Goal: Check status: Check status

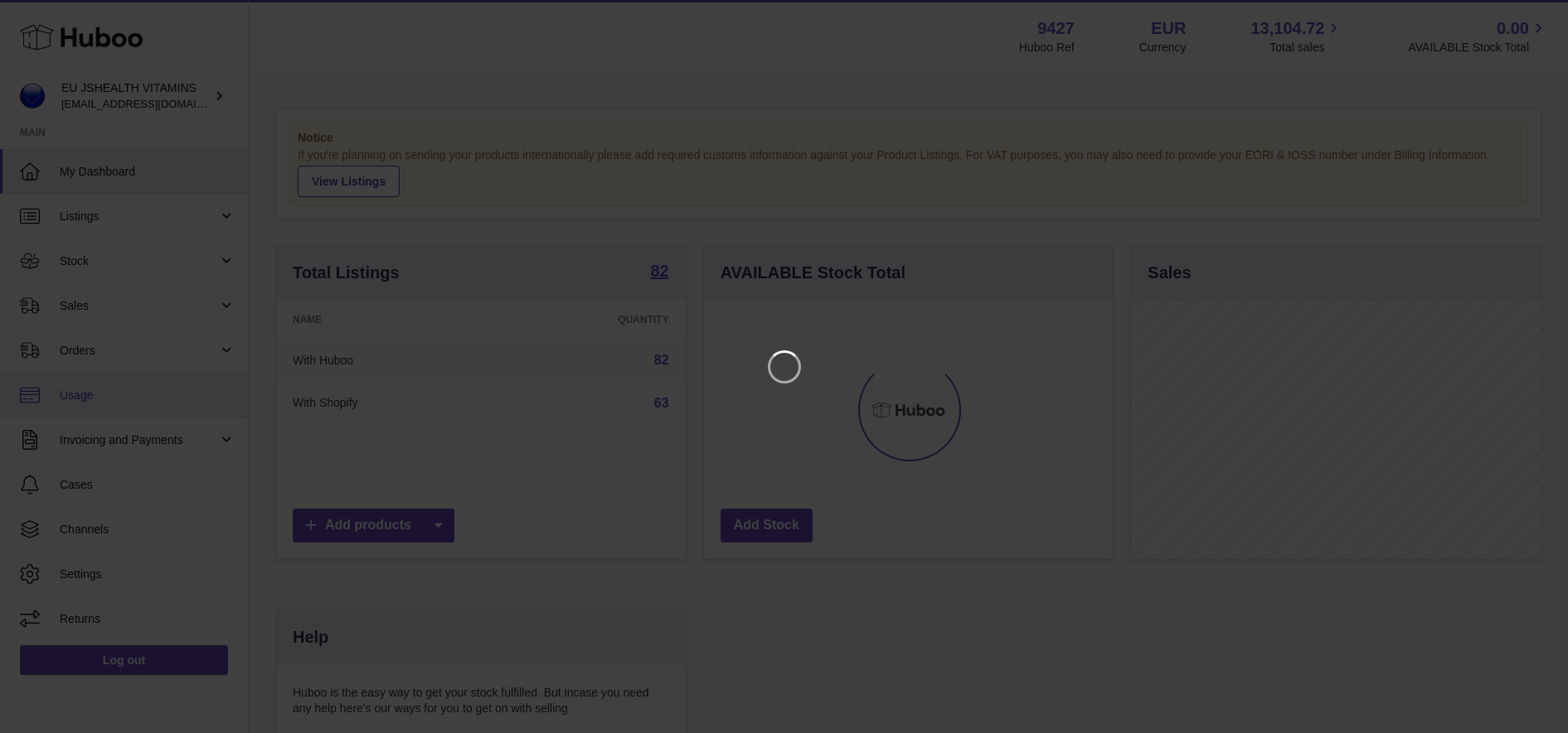
scroll to position [259, 415]
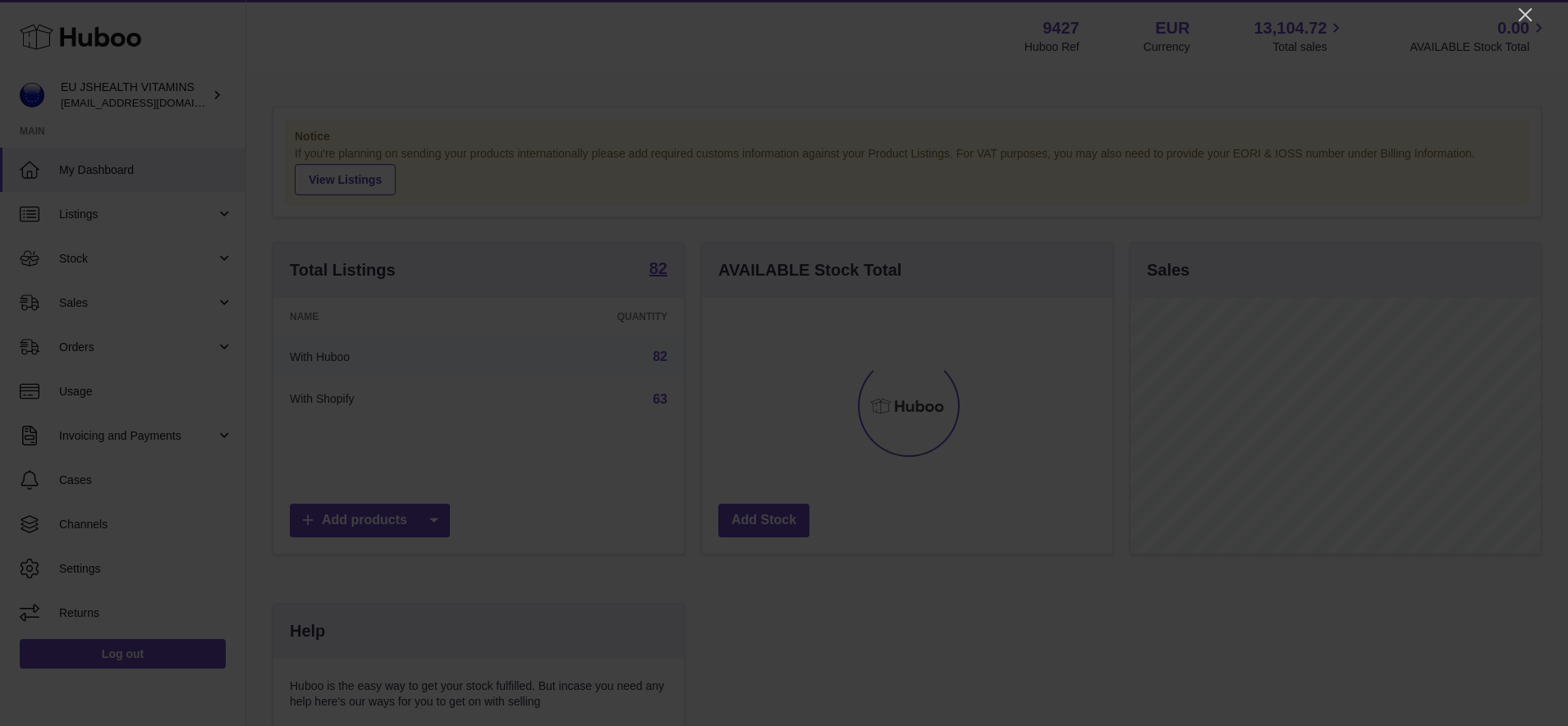
click at [1535, 22] on div at bounding box center [784, 363] width 1568 height 726
click at [1526, 16] on icon "Close" at bounding box center [1525, 14] width 20 height 20
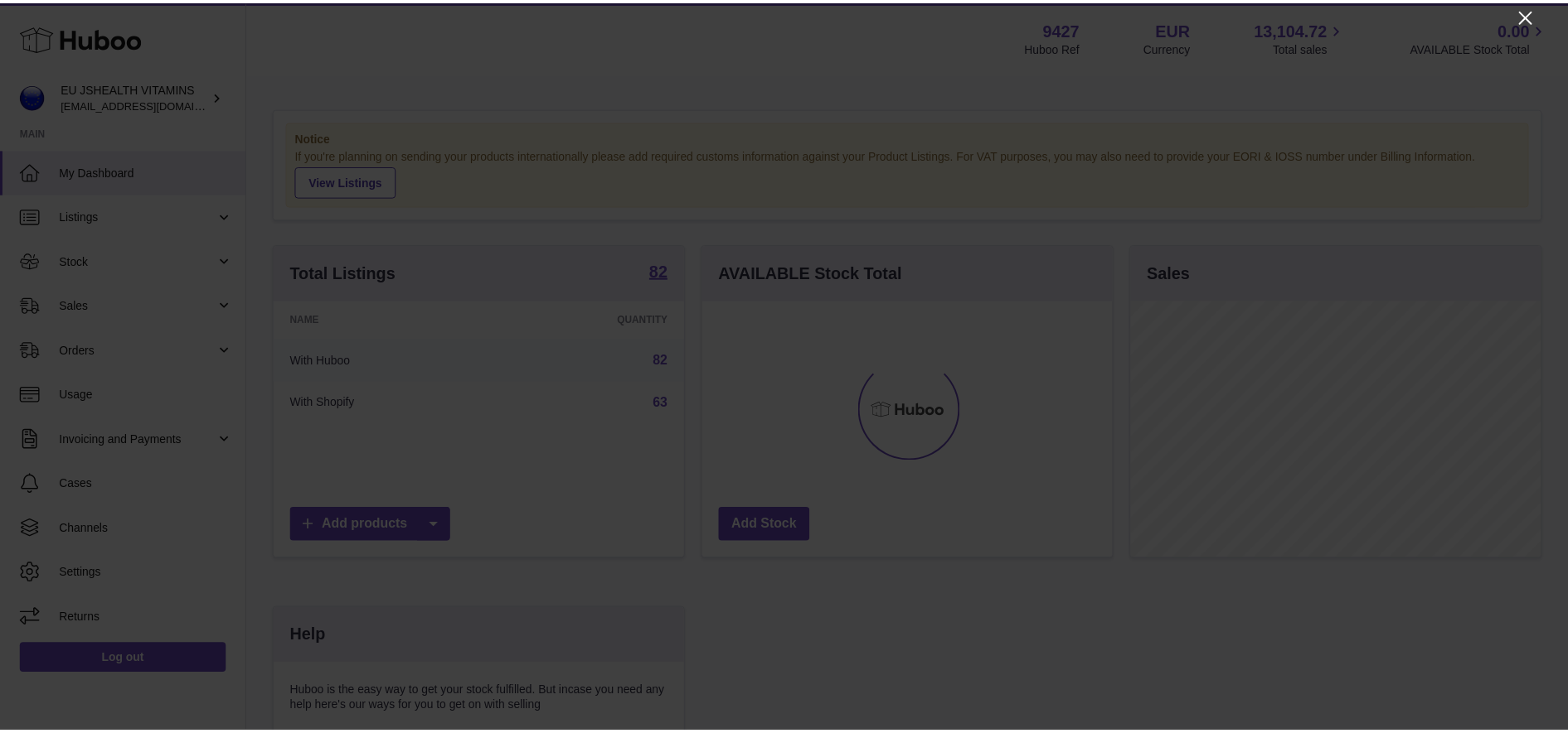
scroll to position [828500, 828633]
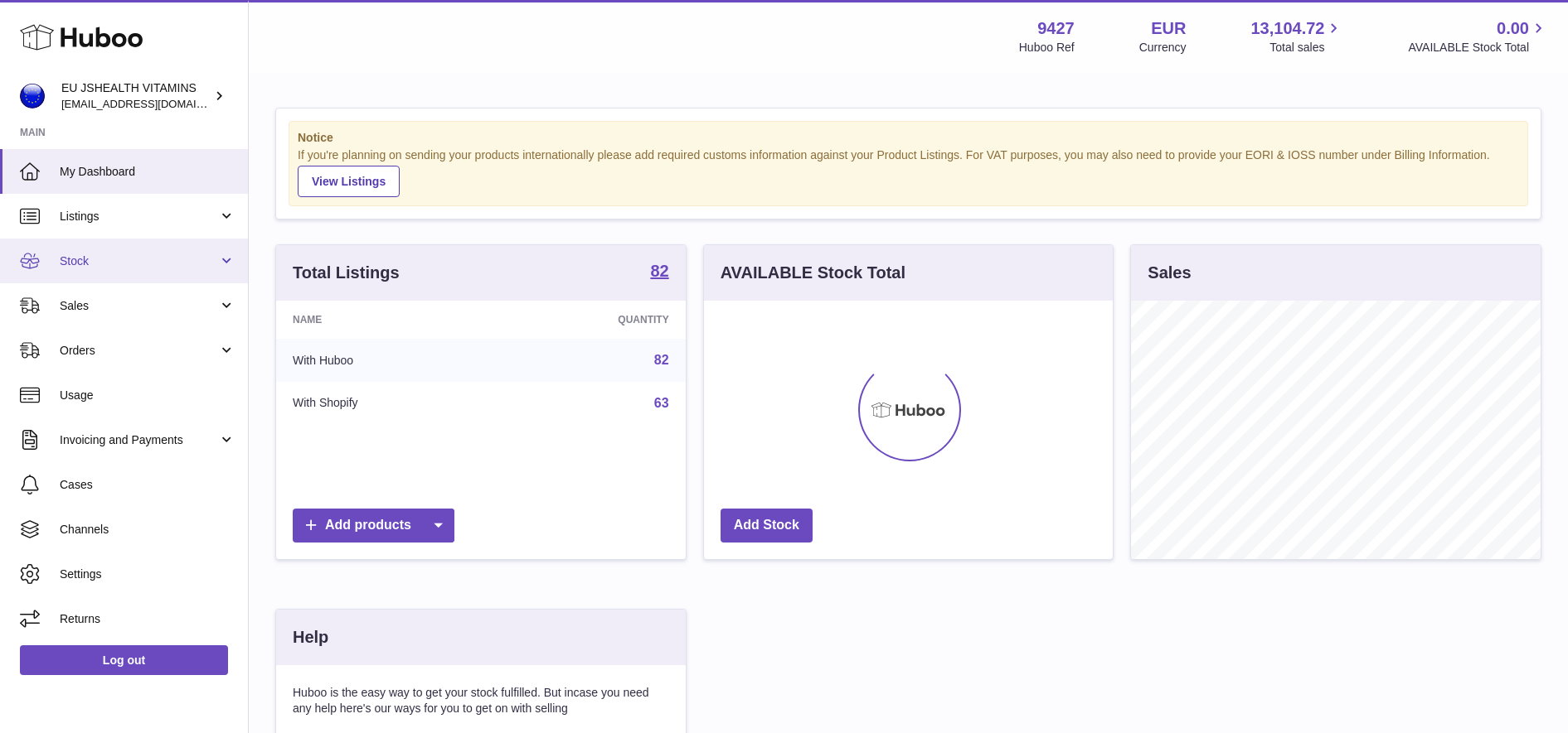
click at [133, 266] on span "Stock" at bounding box center [138, 261] width 158 height 16
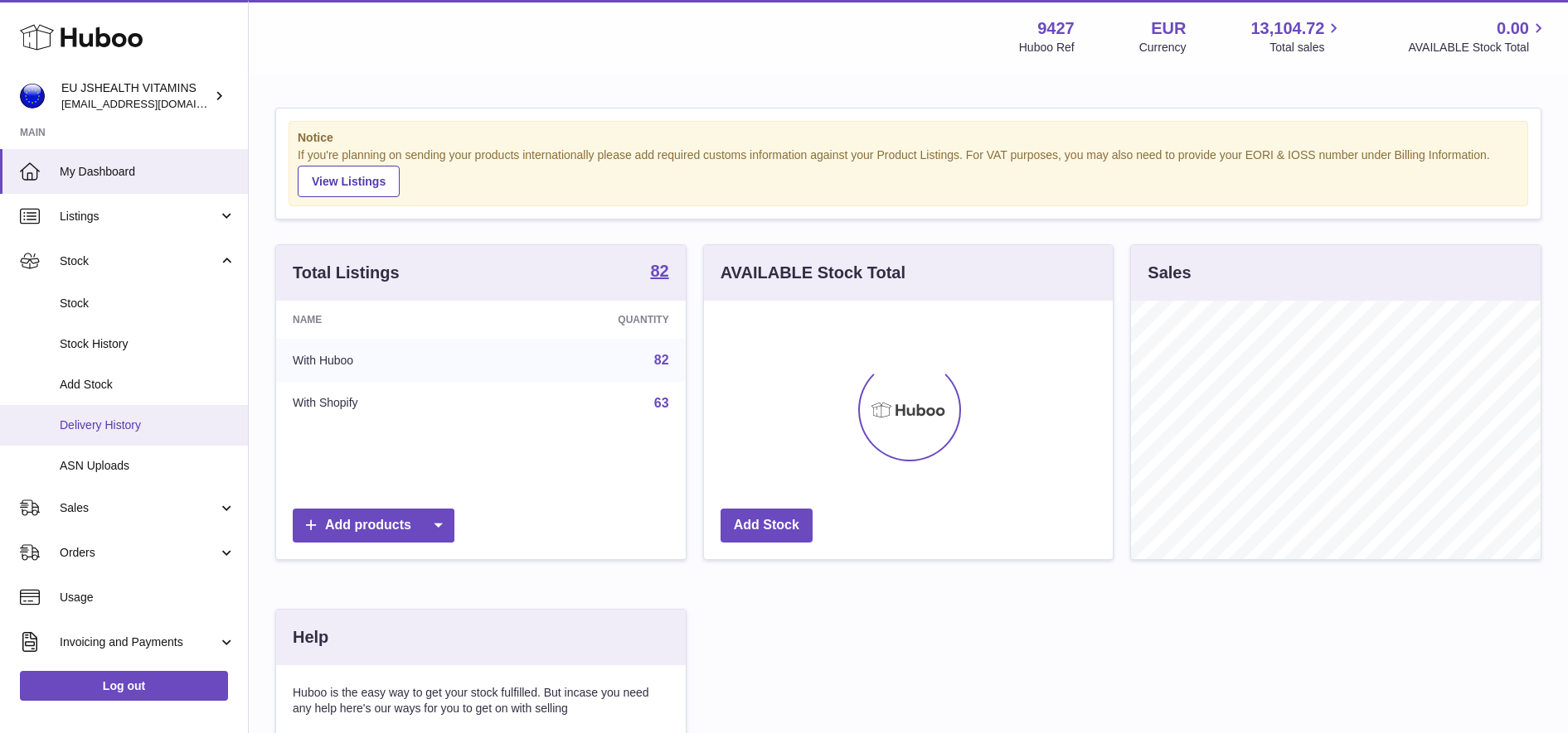
click at [153, 420] on span "Delivery History" at bounding box center [147, 425] width 175 height 16
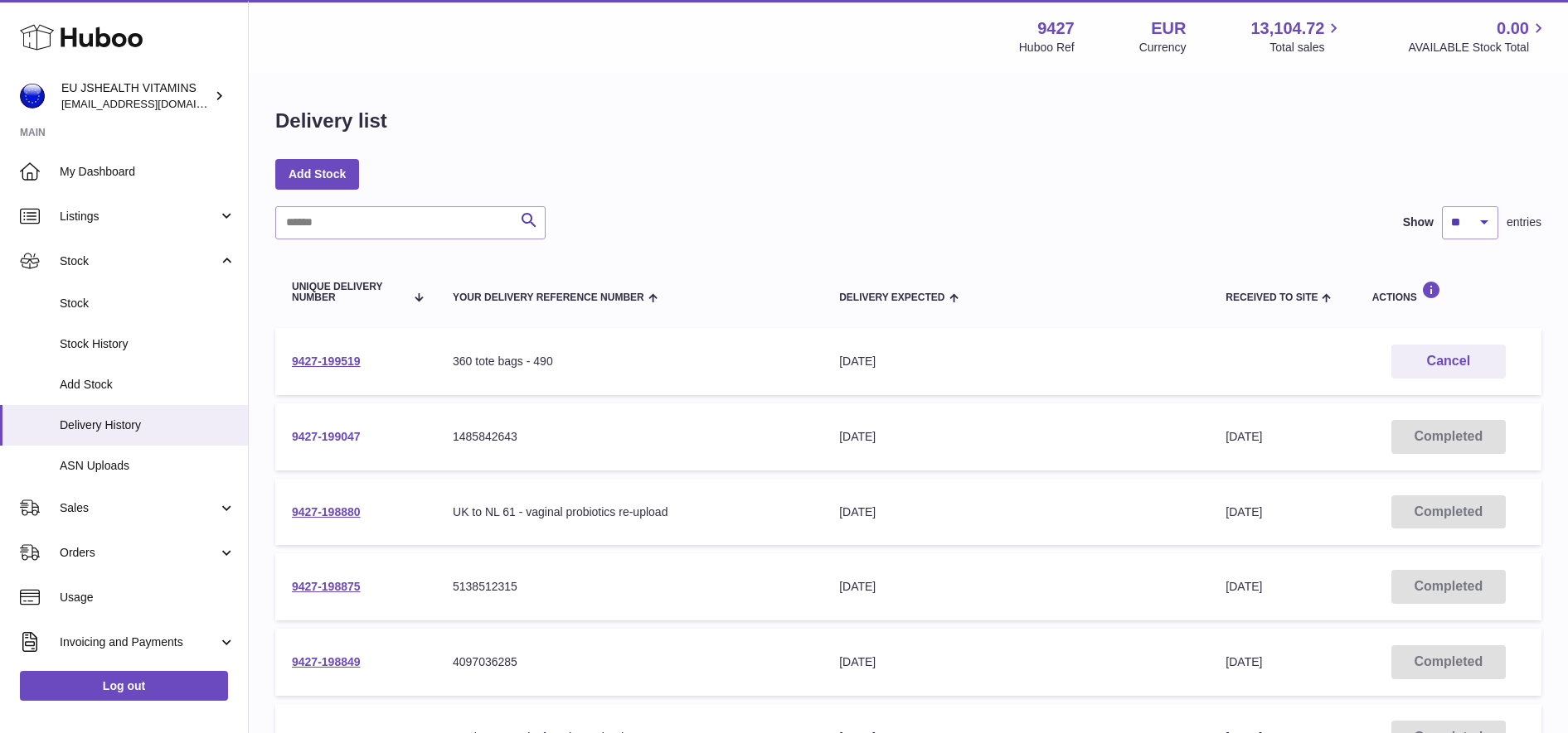
click at [325, 431] on link "9427-199047" at bounding box center [326, 437] width 69 height 13
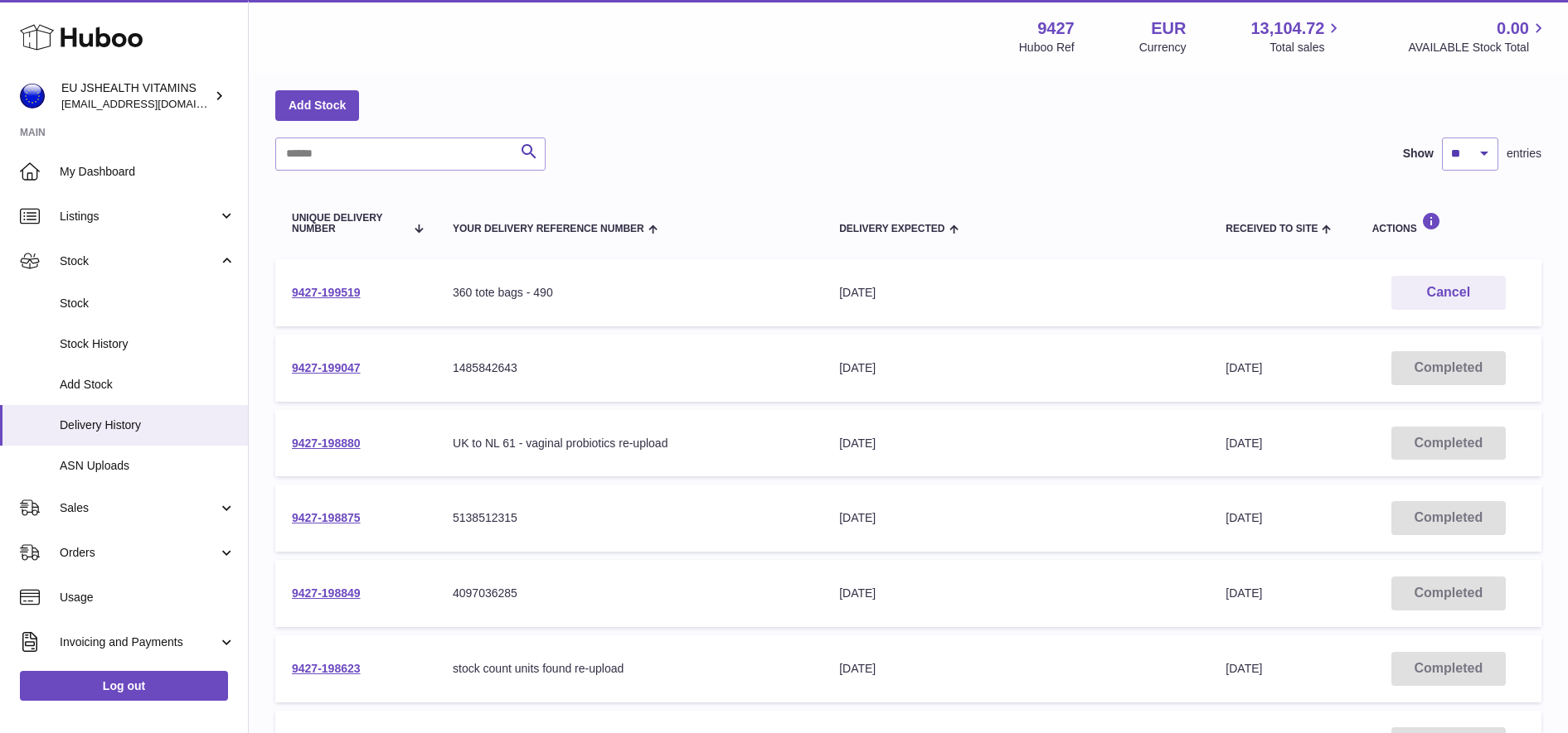
scroll to position [103, 0]
